Goal: Book appointment/travel/reservation

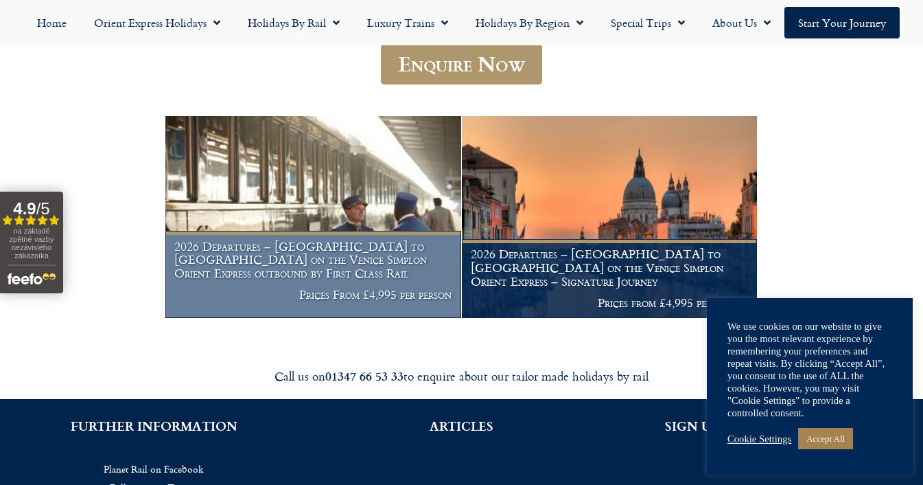
scroll to position [216, 0]
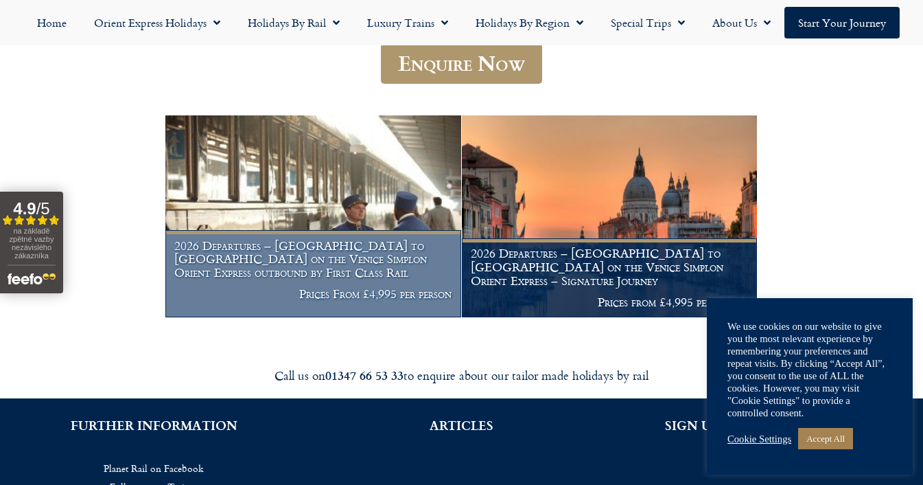
click at [321, 267] on h1 "2026 Departures – Venice to London on the Venice Simplon Orient Express outboun…" at bounding box center [312, 259] width 277 height 40
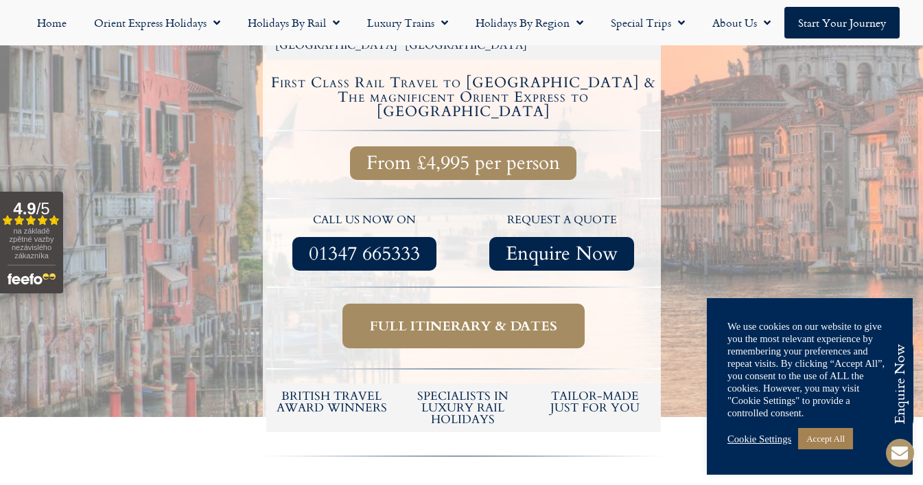
scroll to position [494, 0]
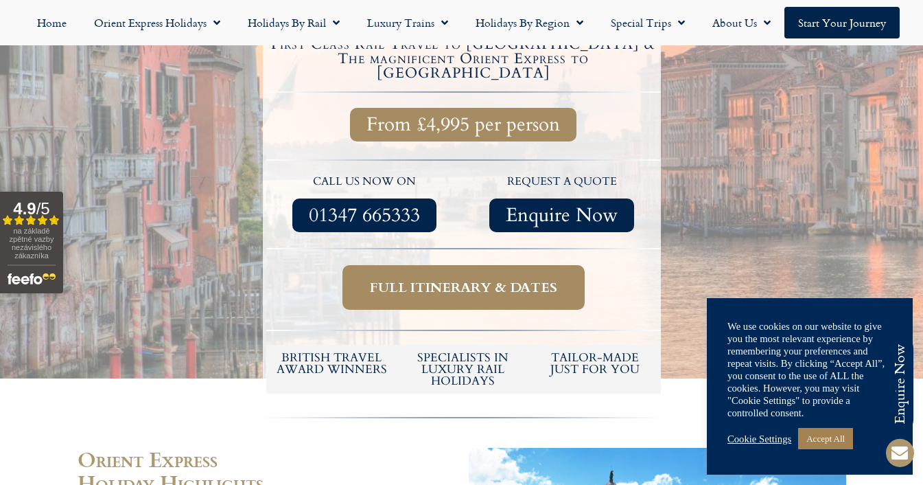
click at [397, 265] on link "Full itinerary & dates" at bounding box center [463, 287] width 242 height 45
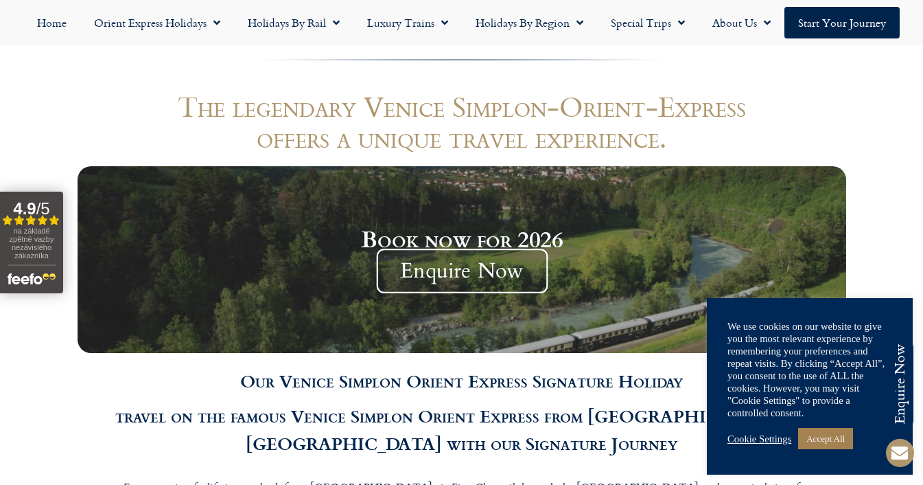
scroll to position [1196, 0]
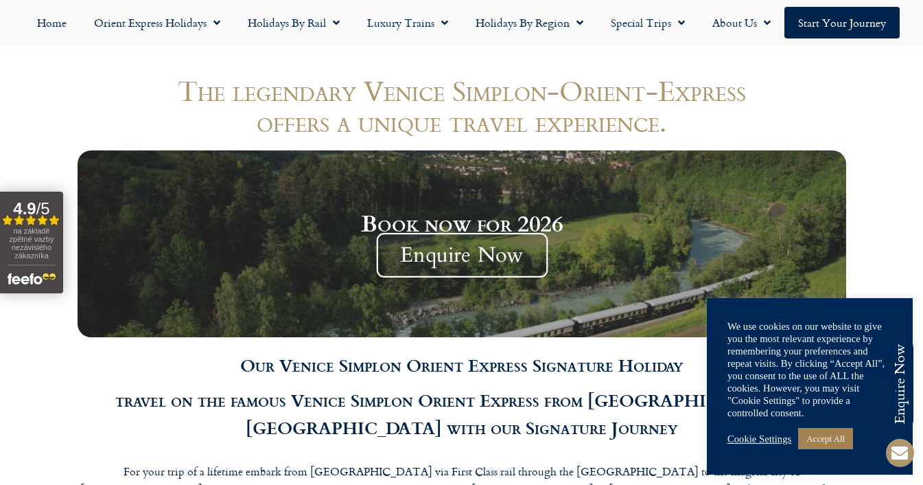
click at [418, 233] on span "Enquire Now" at bounding box center [462, 255] width 172 height 45
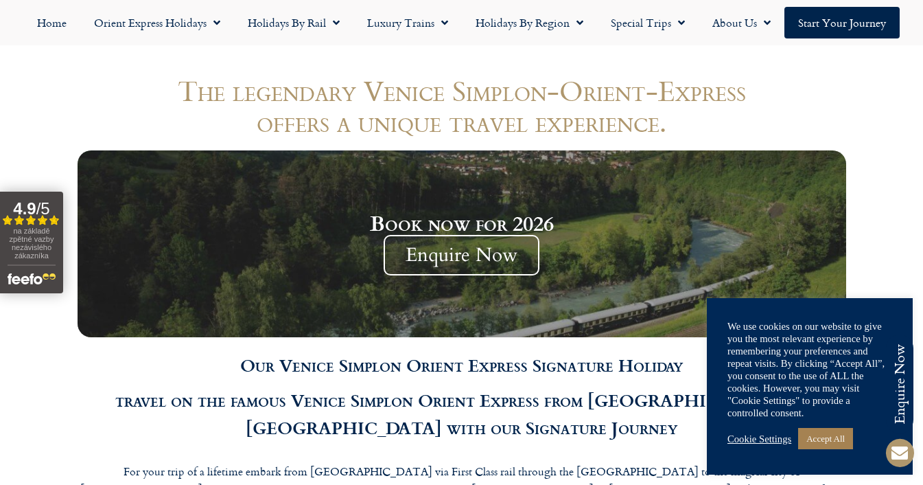
scroll to position [494, 0]
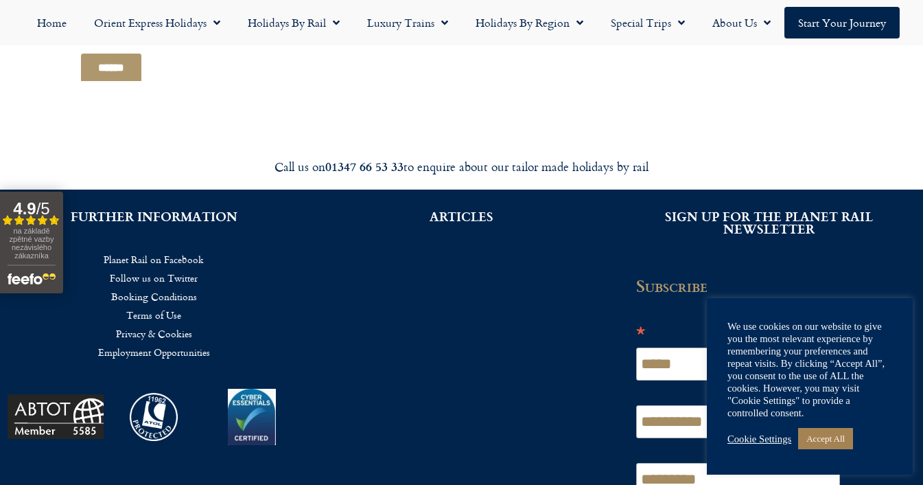
scroll to position [1102, 0]
